Goal: Find specific page/section: Find specific page/section

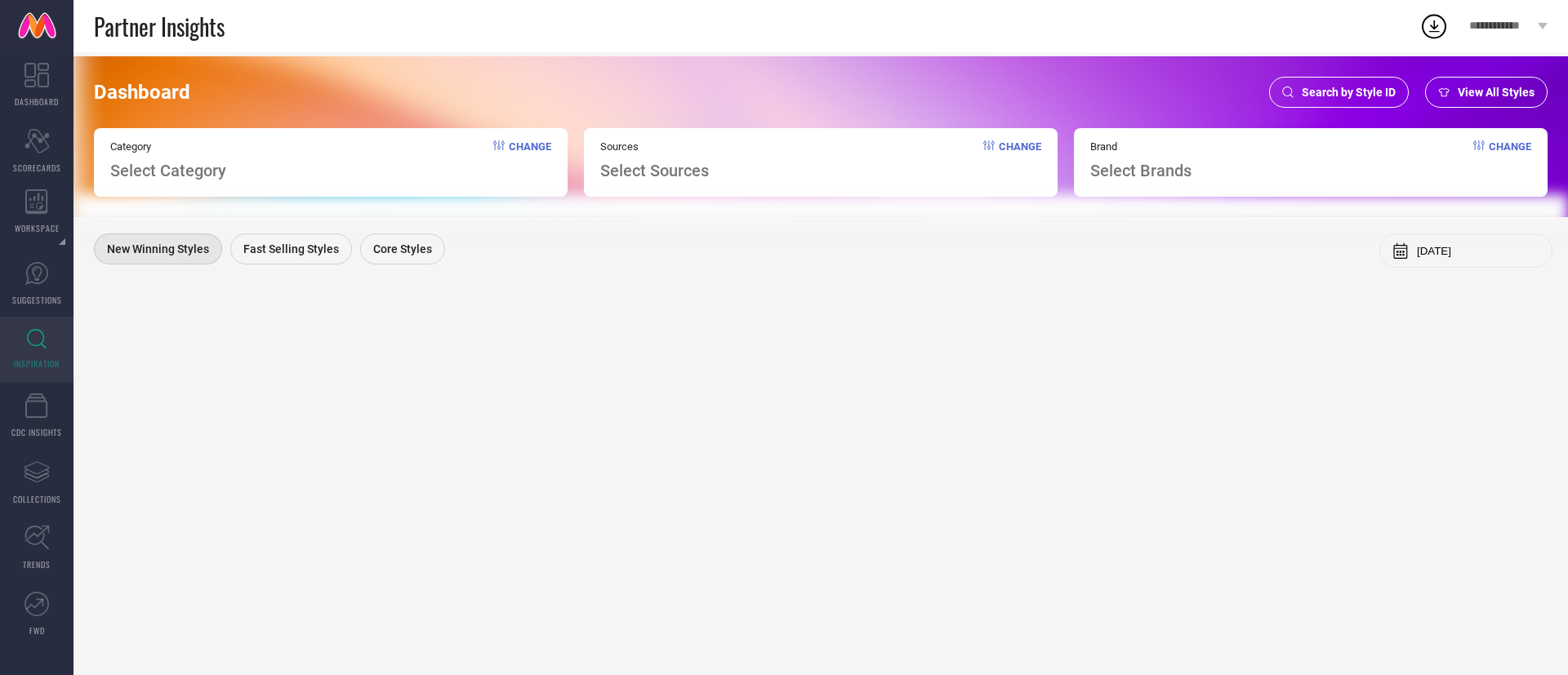
click at [1315, 82] on div "Search by Style ID" at bounding box center [1338, 92] width 140 height 31
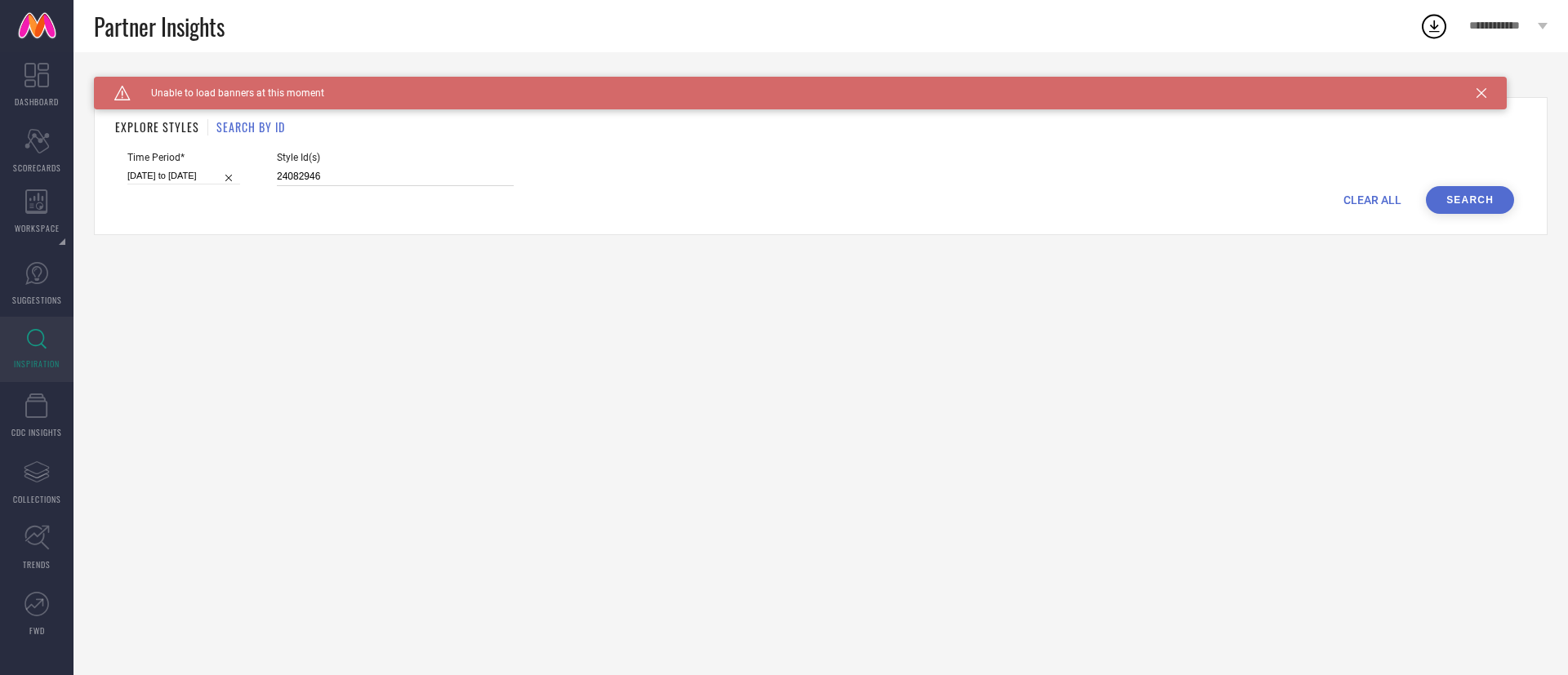
click at [426, 182] on input "24082946" at bounding box center [395, 177] width 237 height 18
type input "2314454"
click at [1457, 190] on button "Search" at bounding box center [1470, 199] width 88 height 28
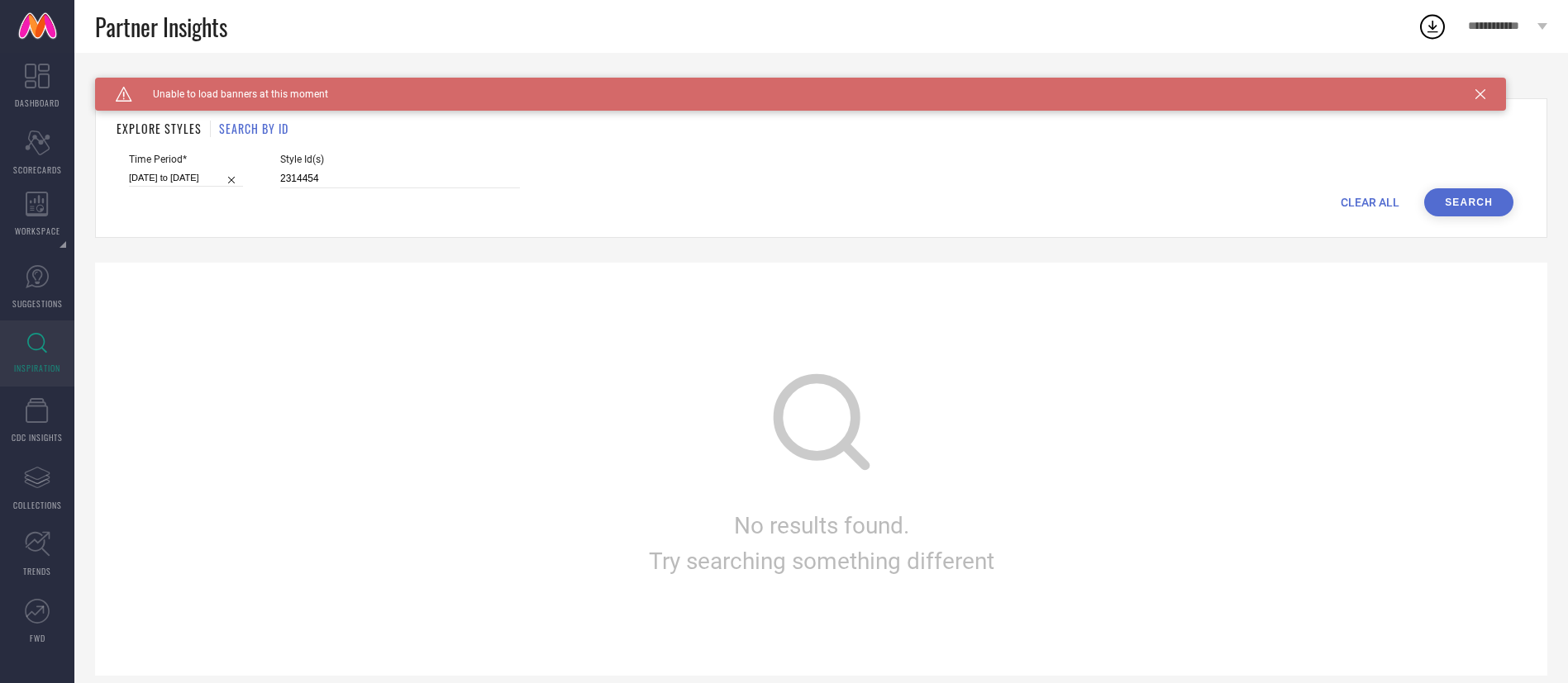
select select "2"
select select "2025"
select select "3"
select select "2025"
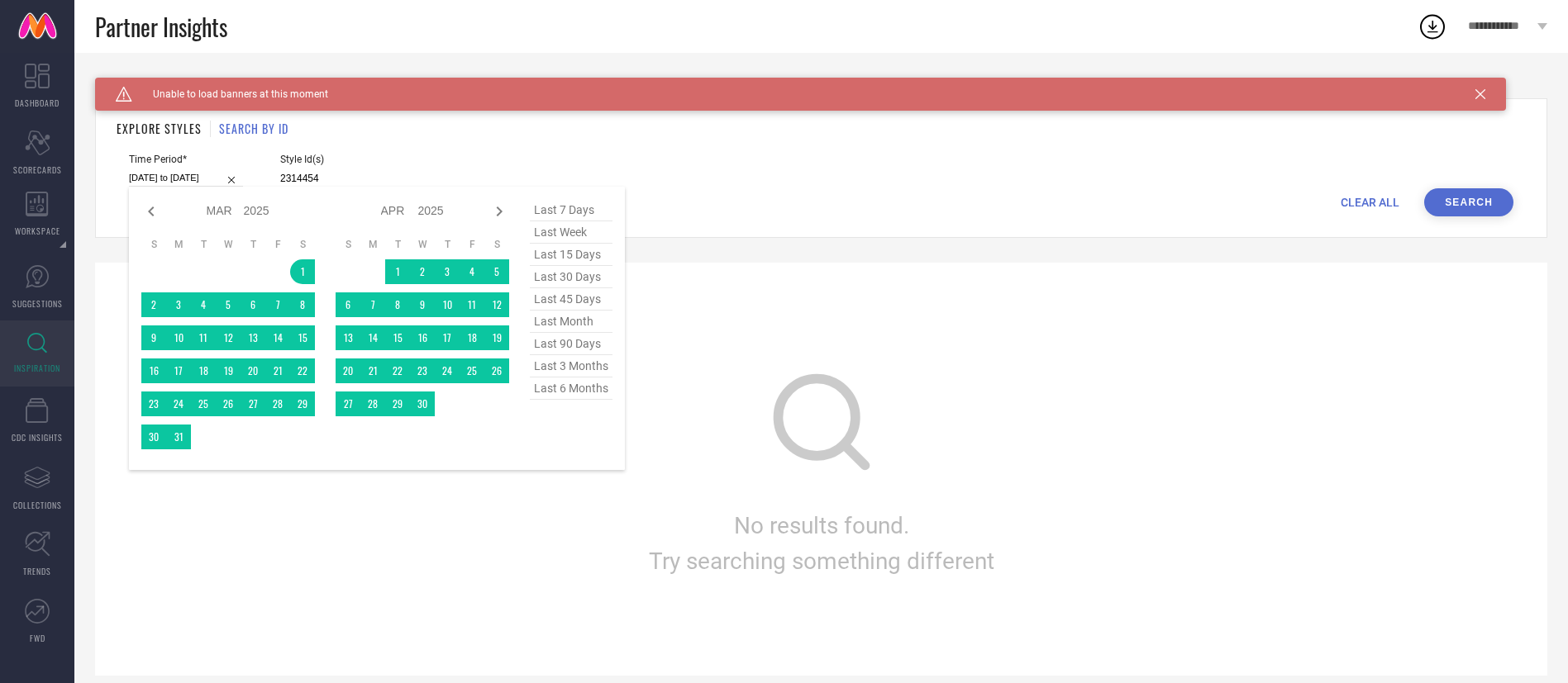
click at [192, 180] on input "[DATE] to [DATE]" at bounding box center [186, 178] width 114 height 17
click at [586, 367] on span "last 3 months" at bounding box center [571, 367] width 83 height 22
type input "[DATE] to [DATE]"
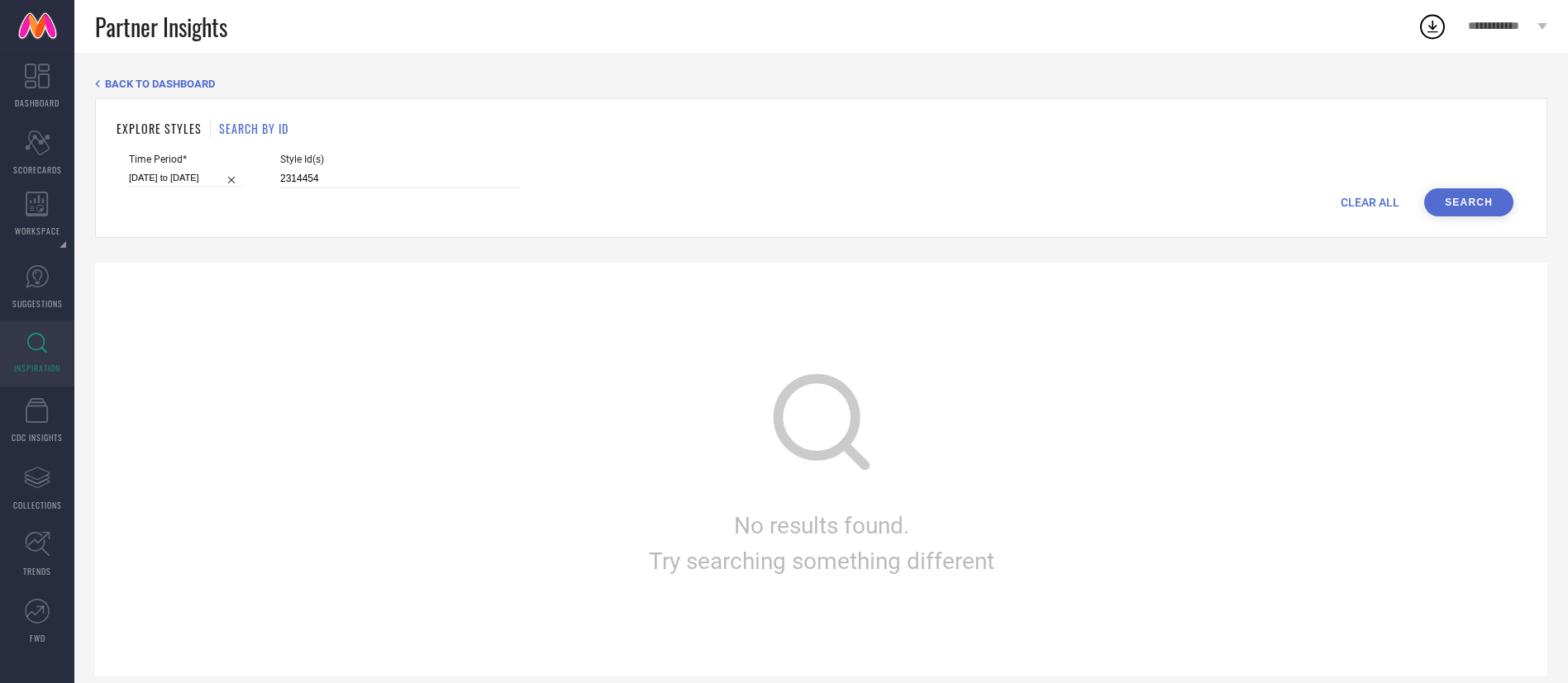
click at [1472, 204] on button "Search" at bounding box center [1468, 202] width 89 height 28
